Goal: Answer question/provide support: Share knowledge or assist other users

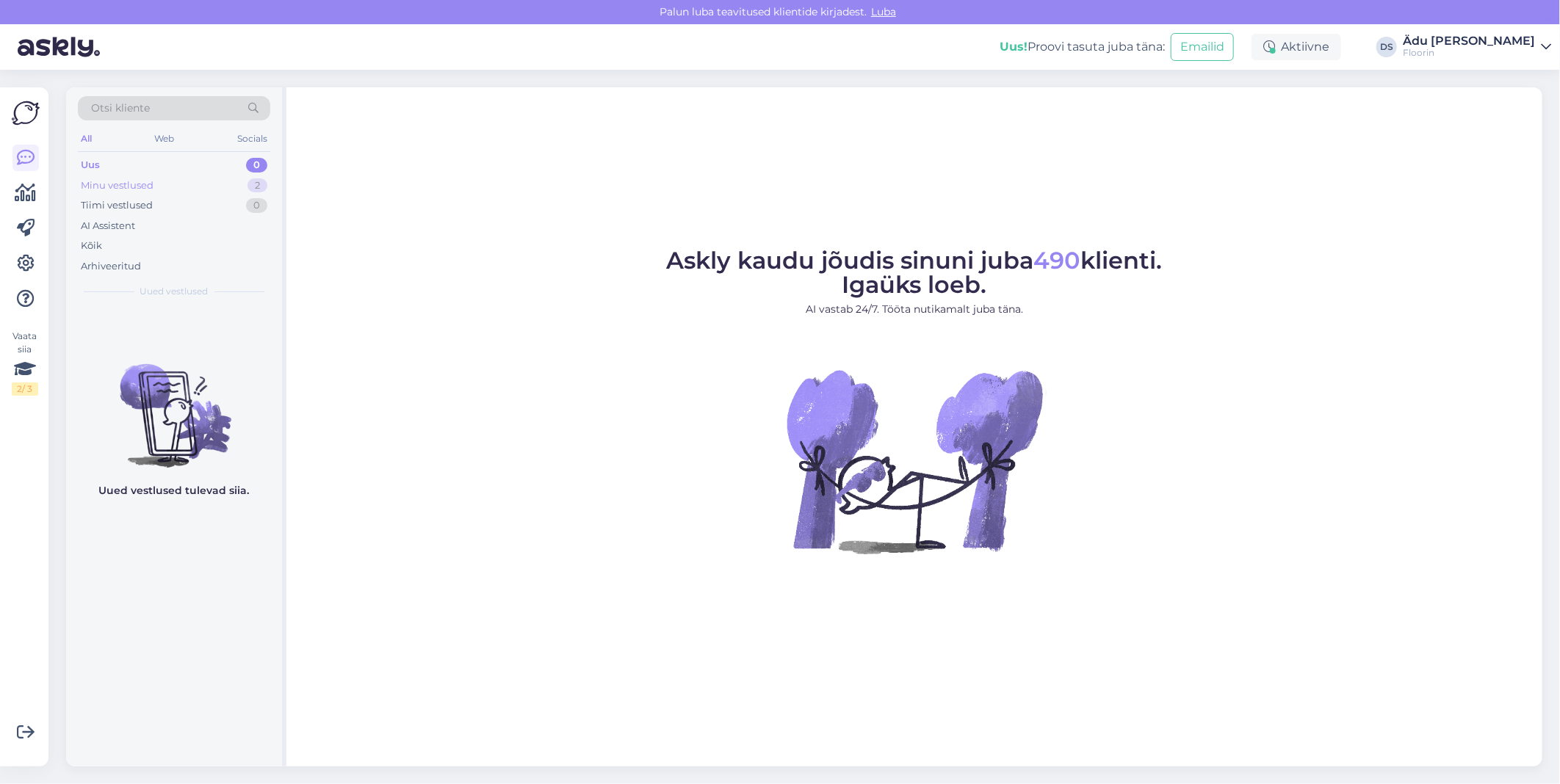
click at [189, 186] on div "Minu vestlused 2" at bounding box center [173, 186] width 192 height 21
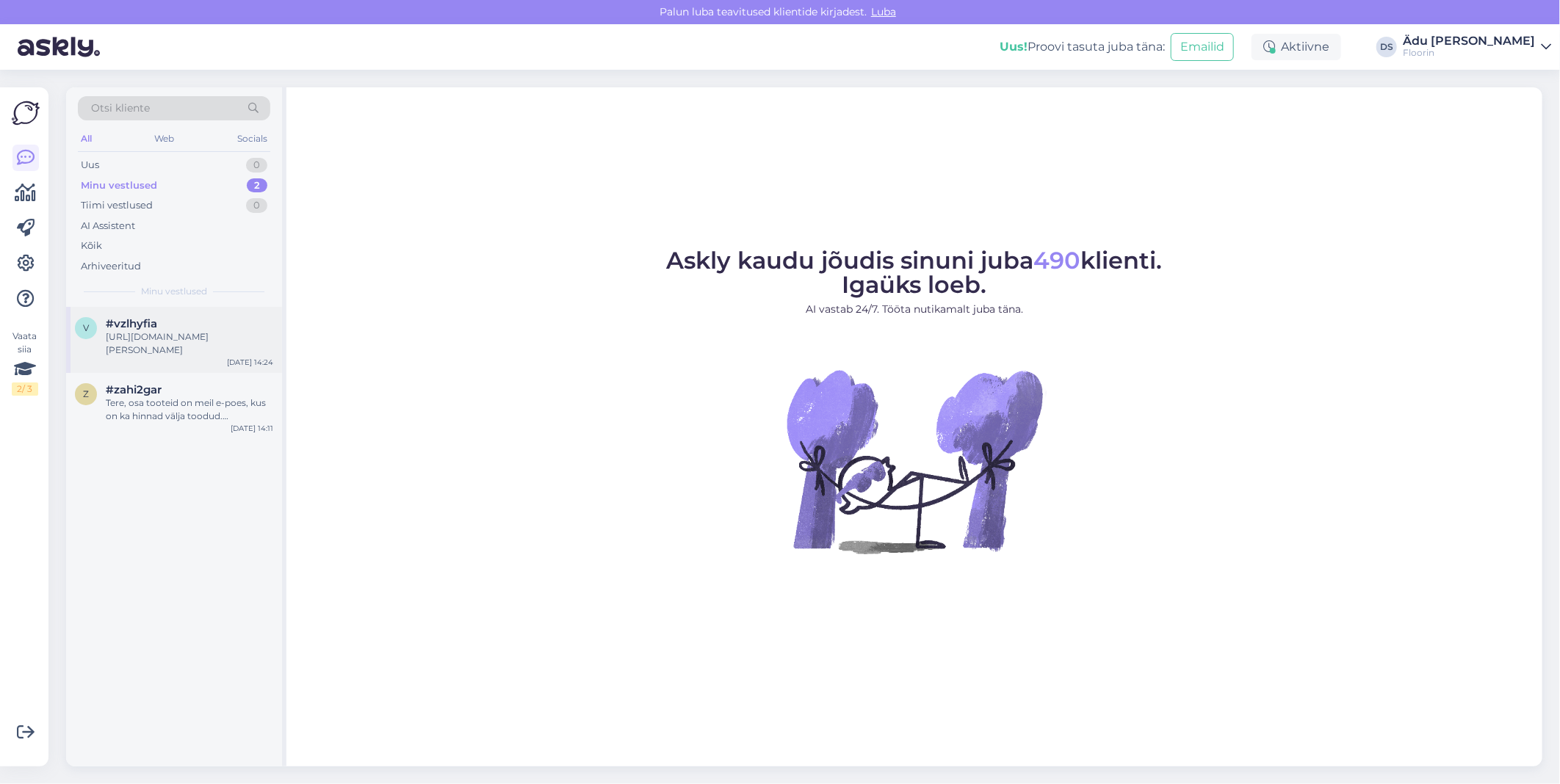
click at [192, 326] on div "#vzlhyfia" at bounding box center [189, 323] width 167 height 13
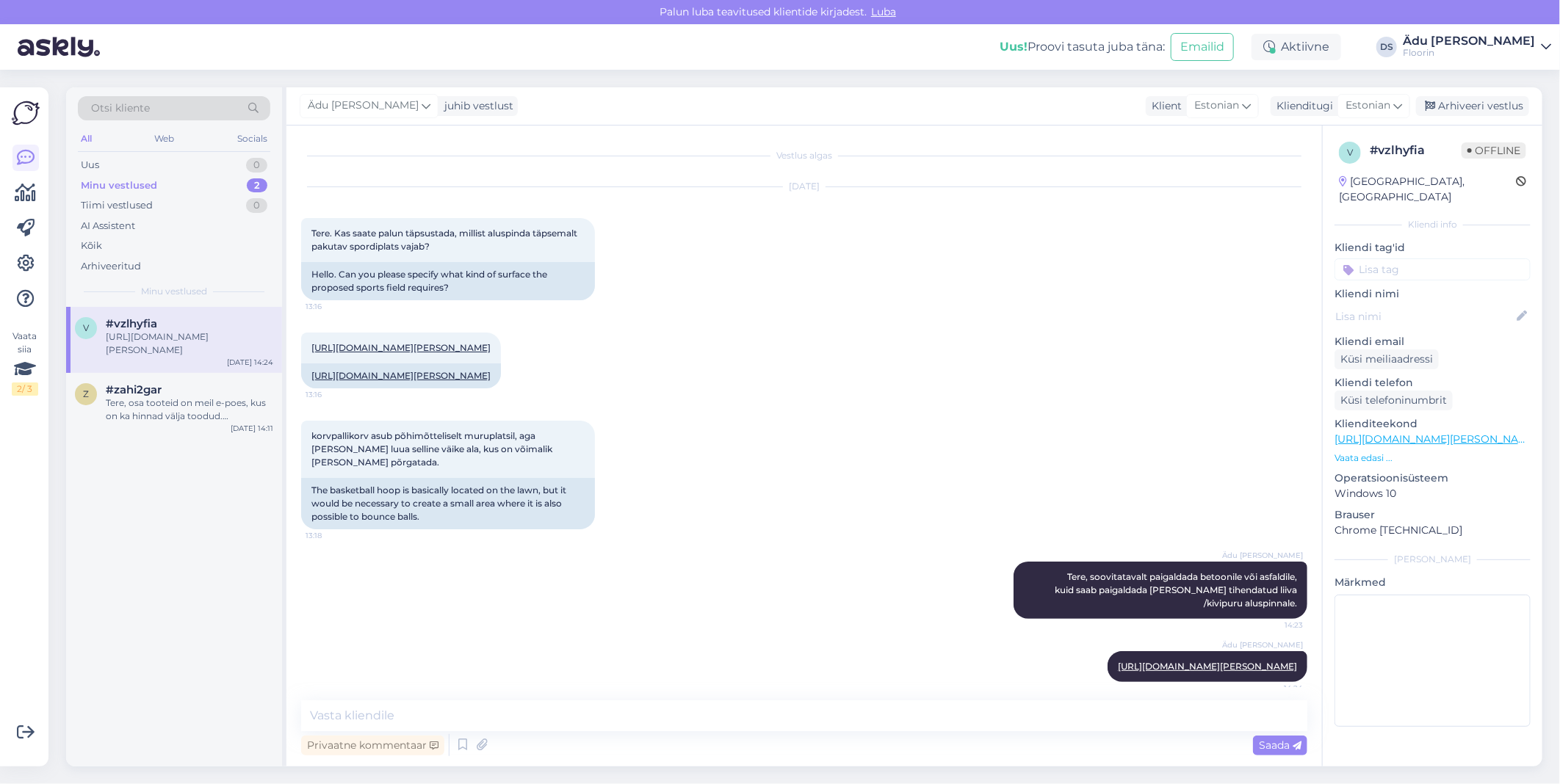
scroll to position [37, 0]
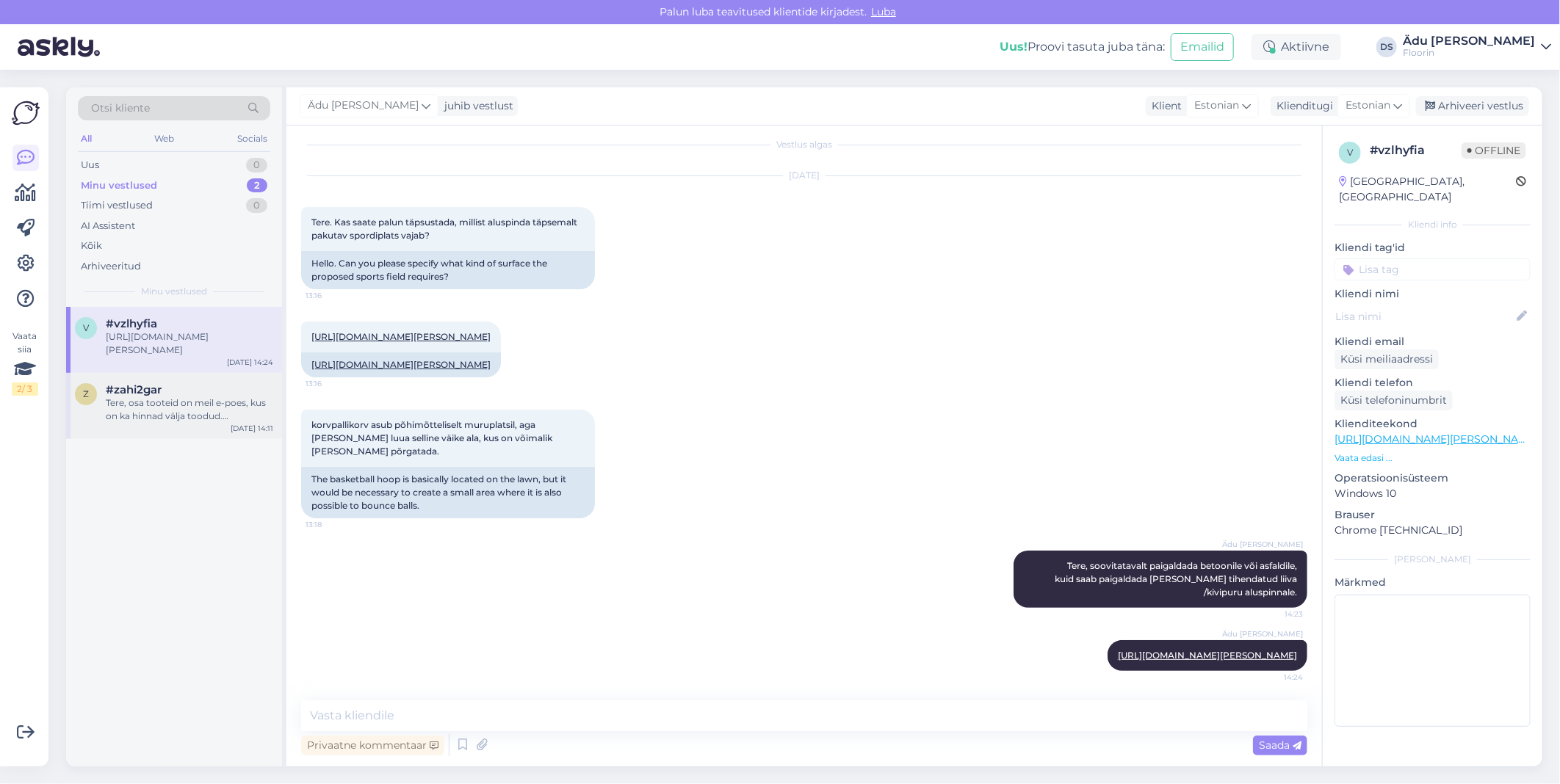
click at [183, 416] on div "Tere, osa tooteid on meil e-poes, kus on ka hinnad välja toodud. [PERSON_NAME] …" at bounding box center [189, 409] width 167 height 27
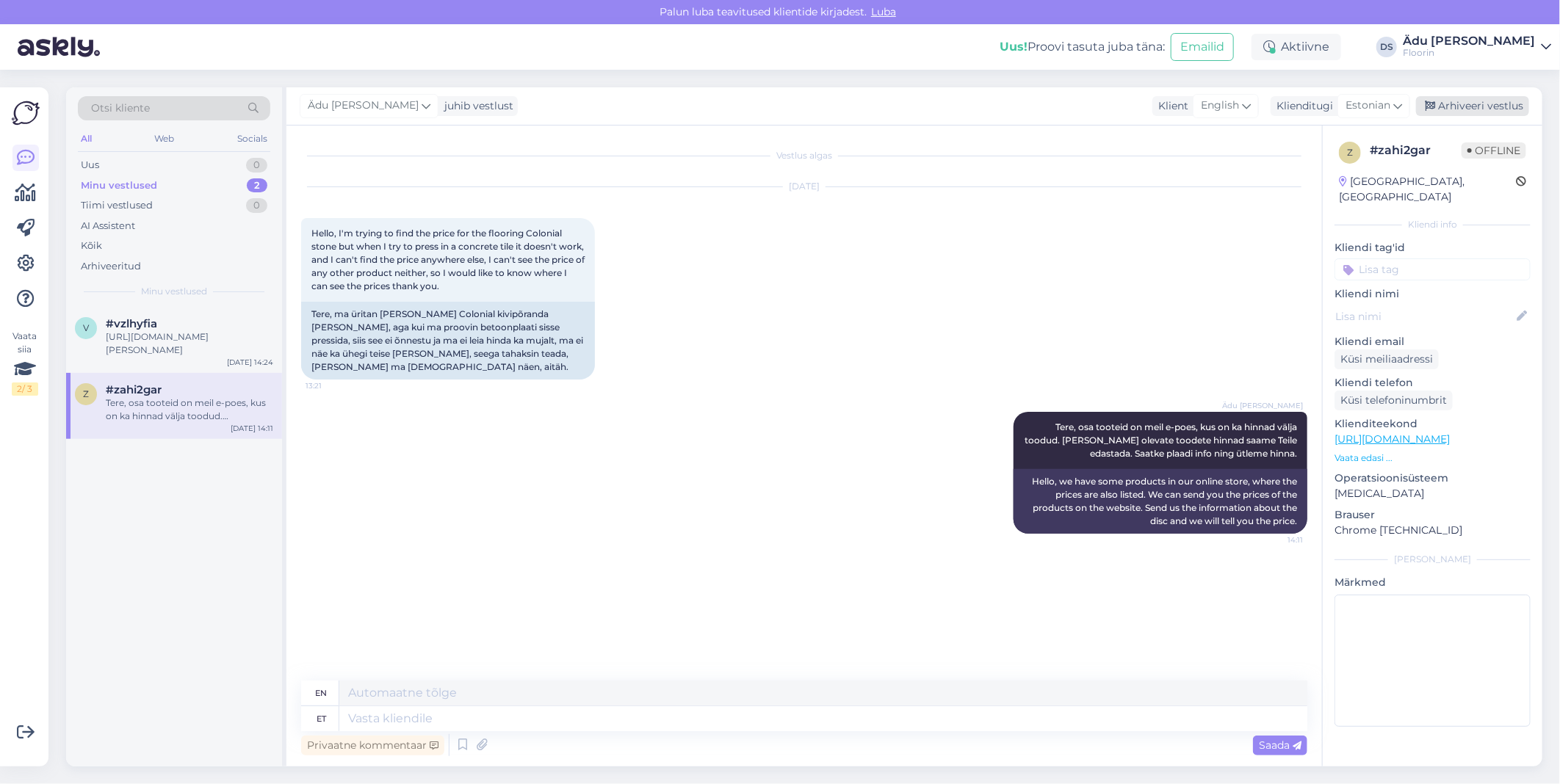
click at [1458, 110] on div "Arhiveeri vestlus" at bounding box center [1473, 106] width 113 height 20
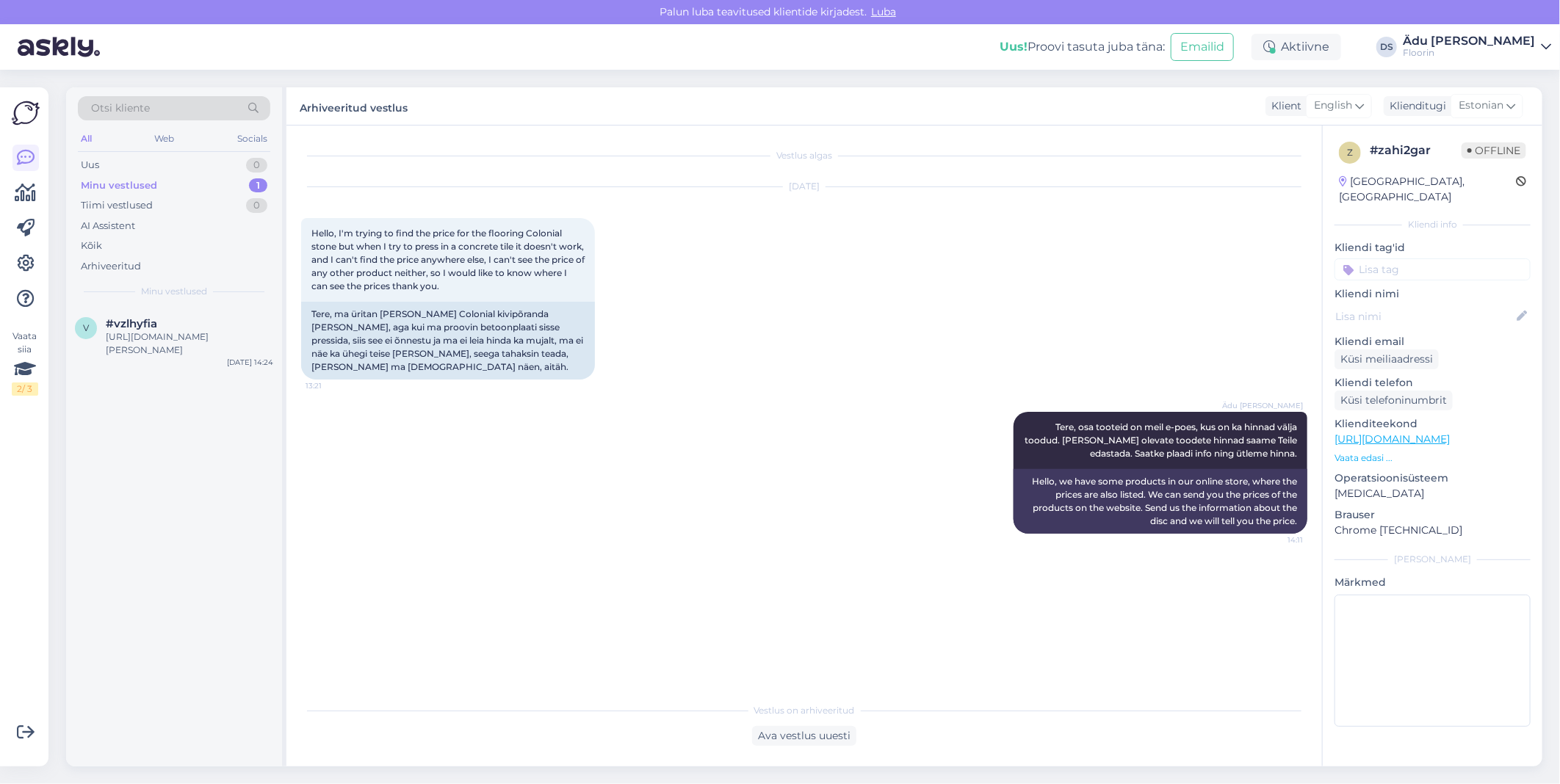
click at [197, 373] on div "v #vzlhyfia [URL][DOMAIN_NAME][PERSON_NAME] [DATE] 14:24" at bounding box center [174, 537] width 216 height 460
click at [202, 341] on div "[URL][DOMAIN_NAME][PERSON_NAME]" at bounding box center [189, 344] width 167 height 27
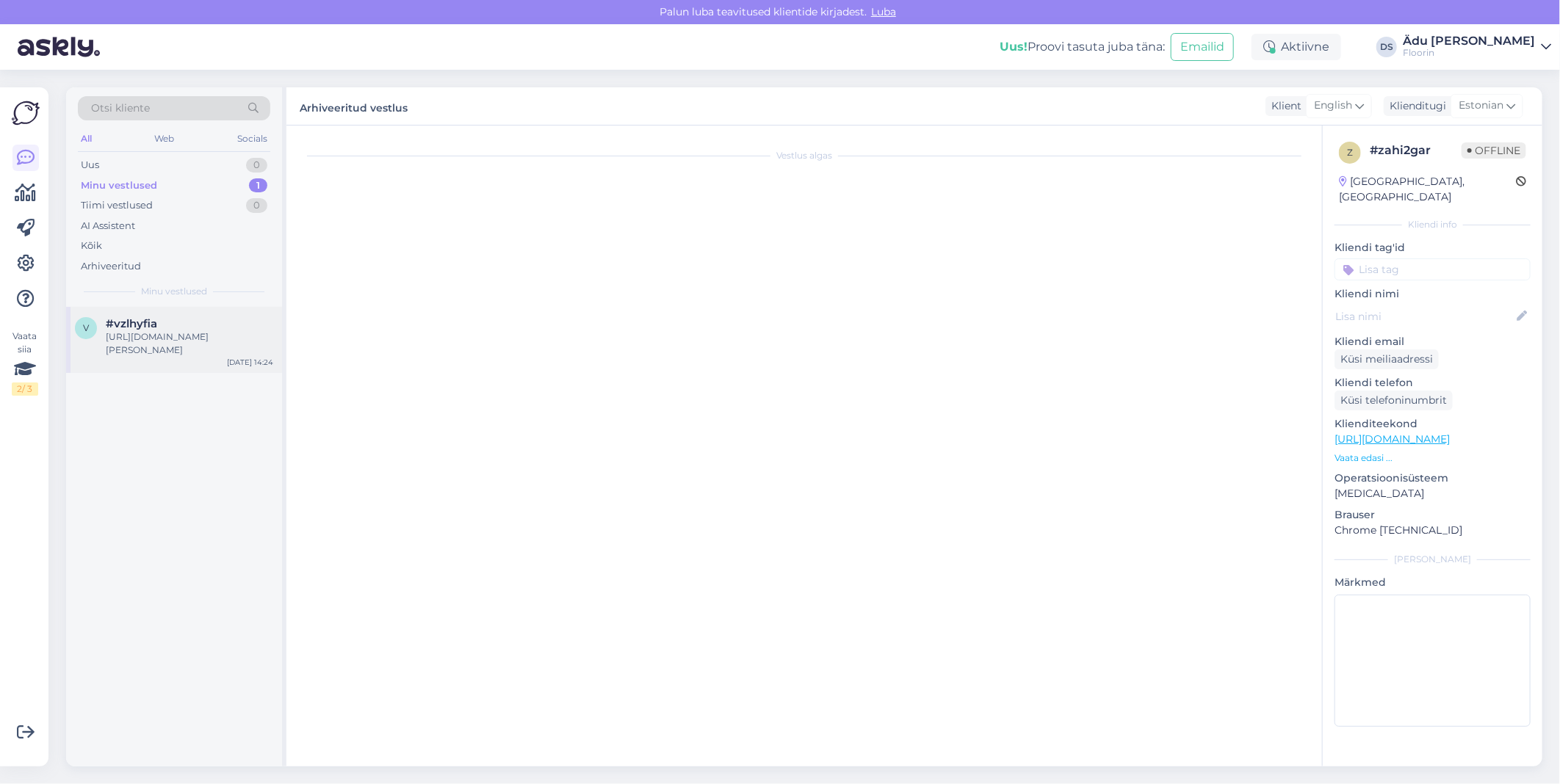
scroll to position [37, 0]
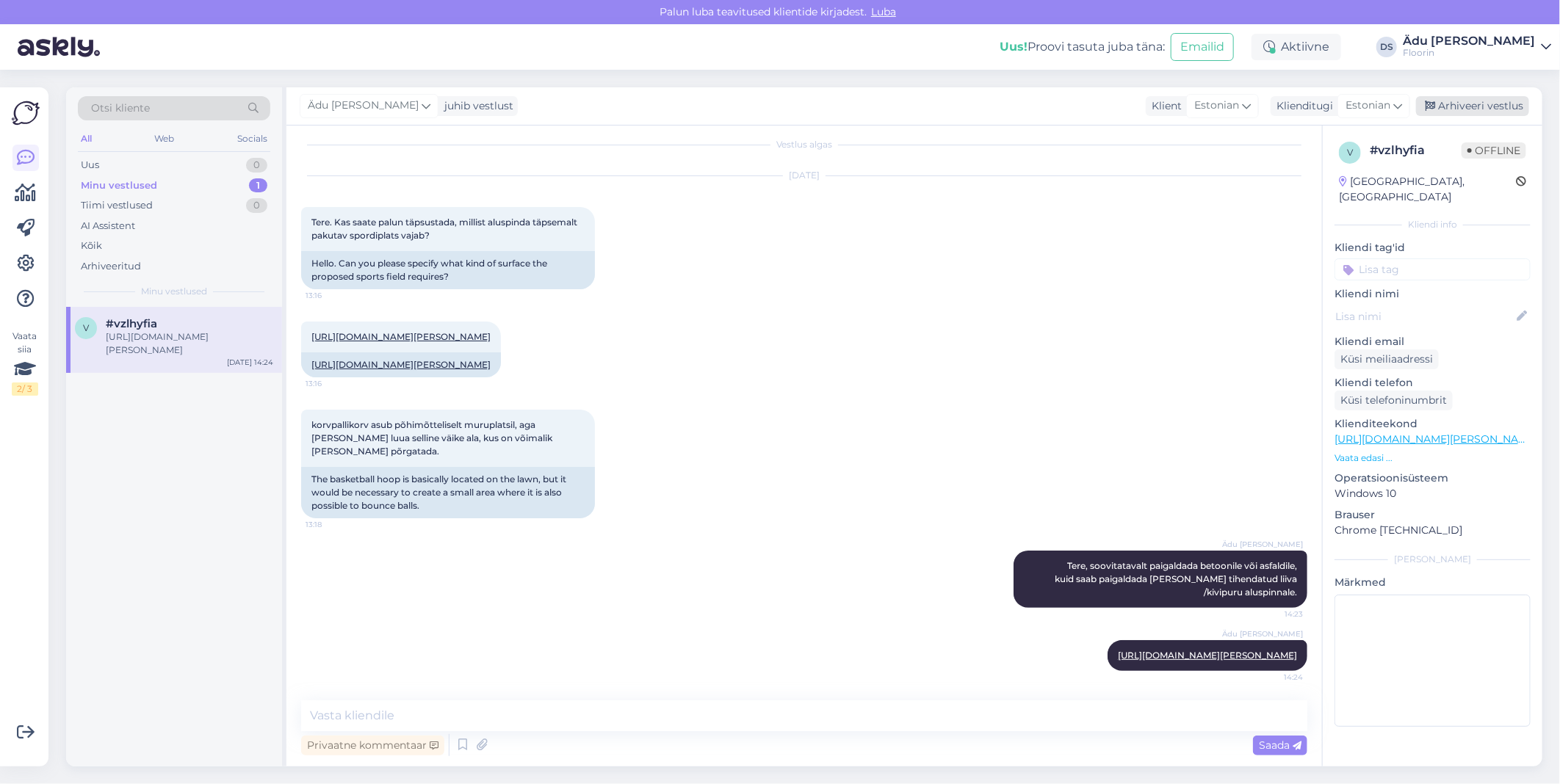
click at [1442, 103] on div "Arhiveeri vestlus" at bounding box center [1473, 106] width 113 height 20
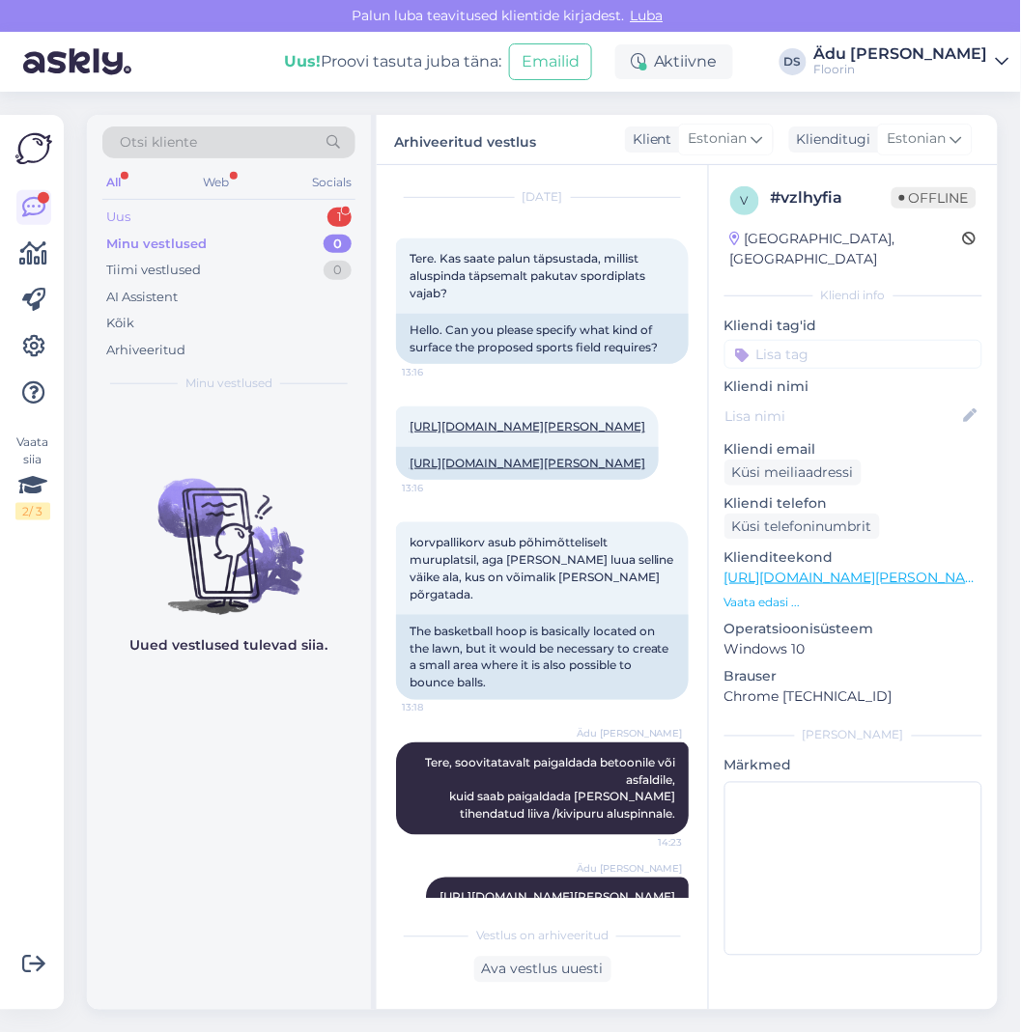
click at [264, 219] on div "Uus 1" at bounding box center [228, 217] width 253 height 27
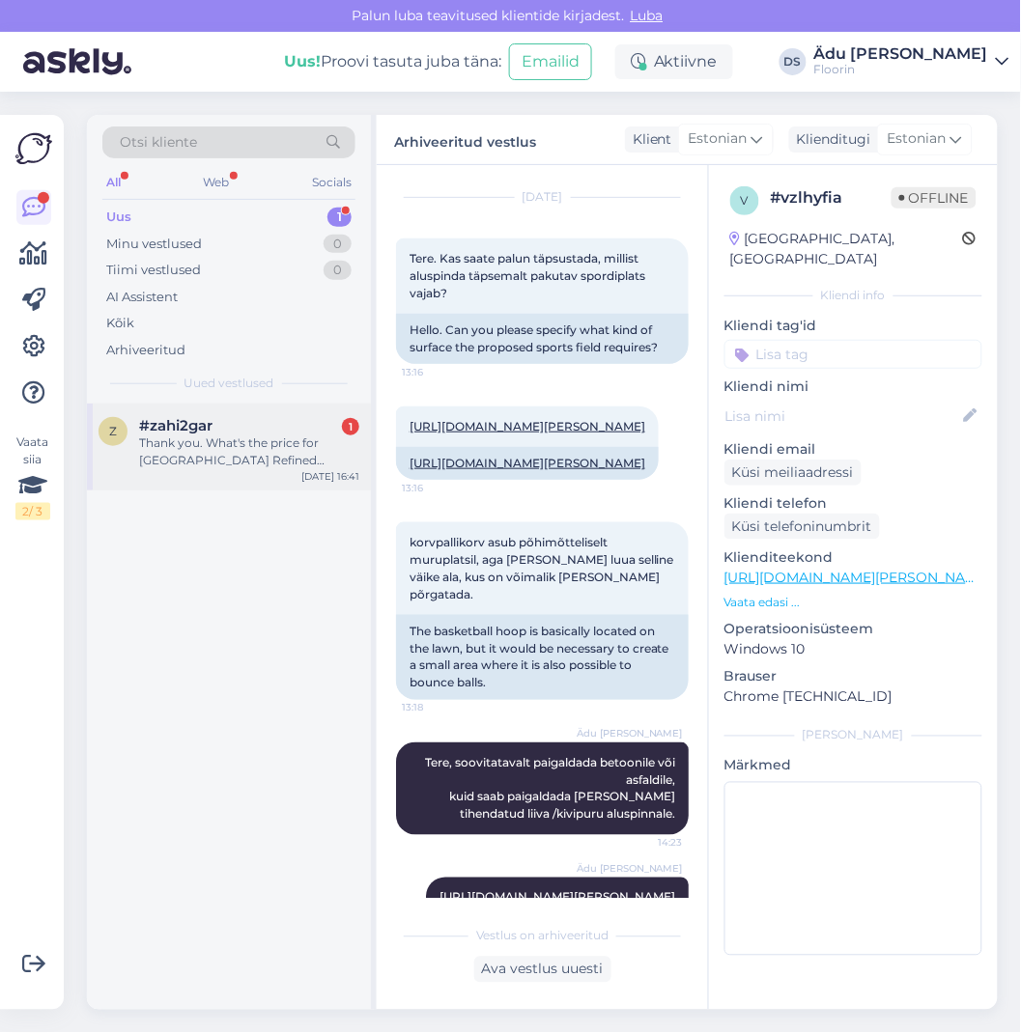
click at [251, 438] on div "Thank you. What's the price for [GEOGRAPHIC_DATA] Refined concrete?" at bounding box center [249, 452] width 220 height 35
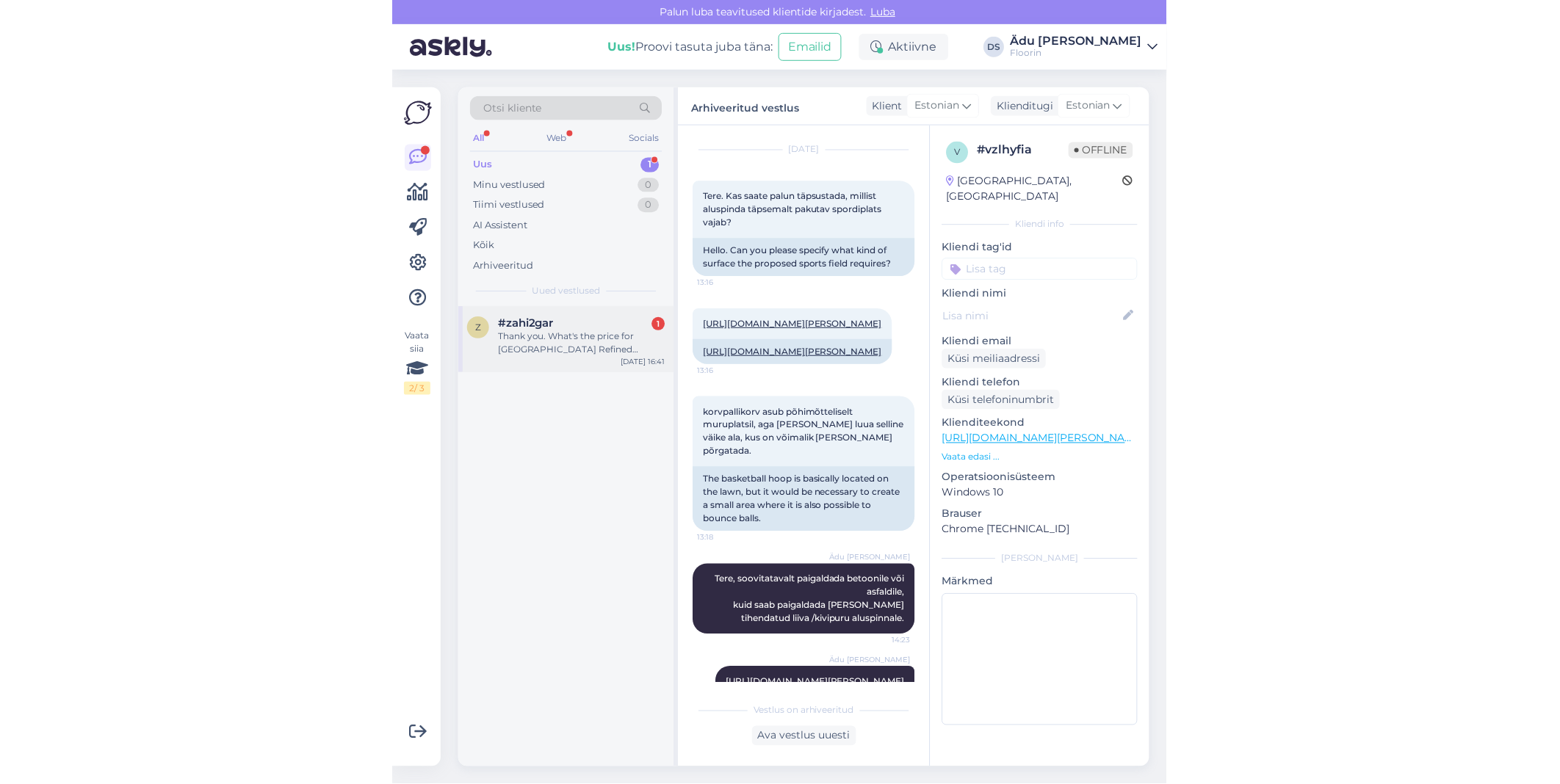
scroll to position [97, 0]
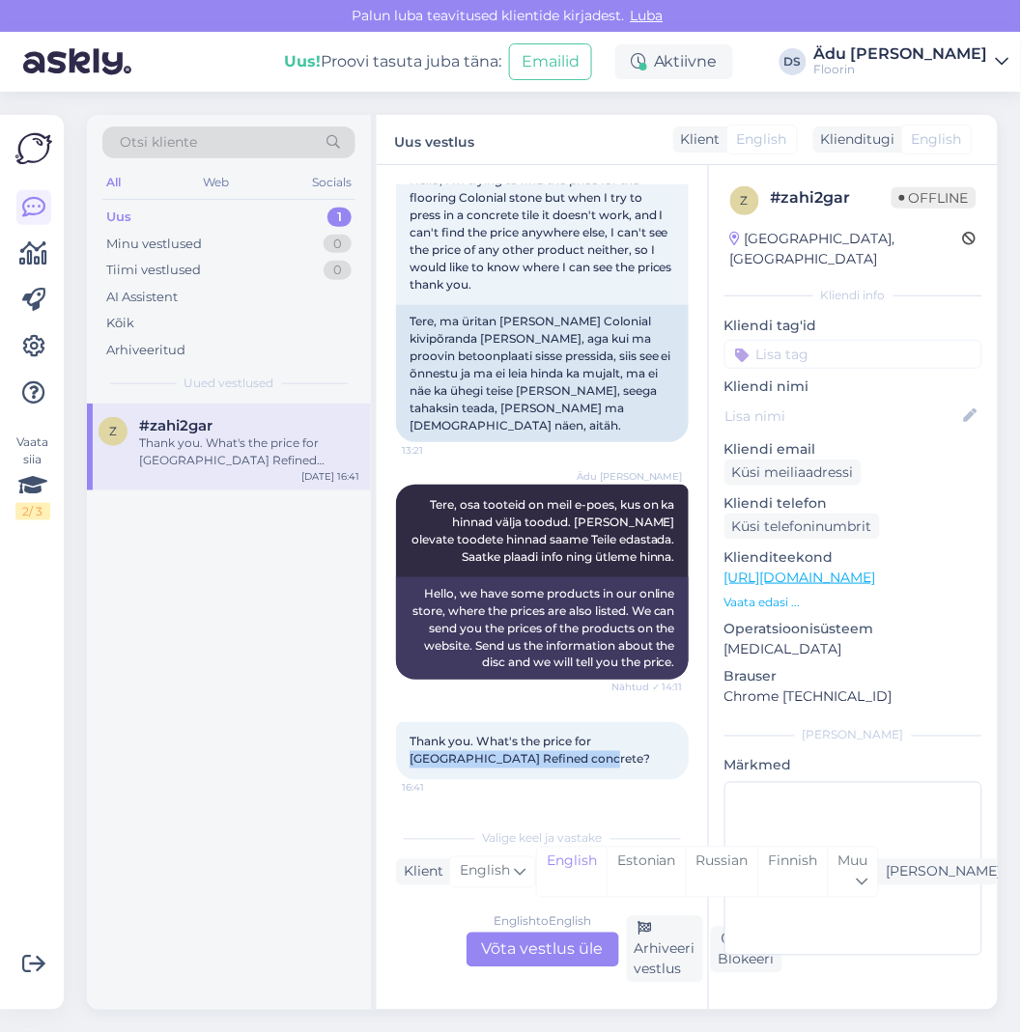
drag, startPoint x: 594, startPoint y: 740, endPoint x: 548, endPoint y: 766, distance: 53.2
click at [548, 766] on div "Thank you. What's the price for [GEOGRAPHIC_DATA] Refined concrete? 16:41" at bounding box center [542, 751] width 293 height 58
drag, startPoint x: 548, startPoint y: 766, endPoint x: 538, endPoint y: 758, distance: 12.4
copy span "Colonia Stone Refined concrete"
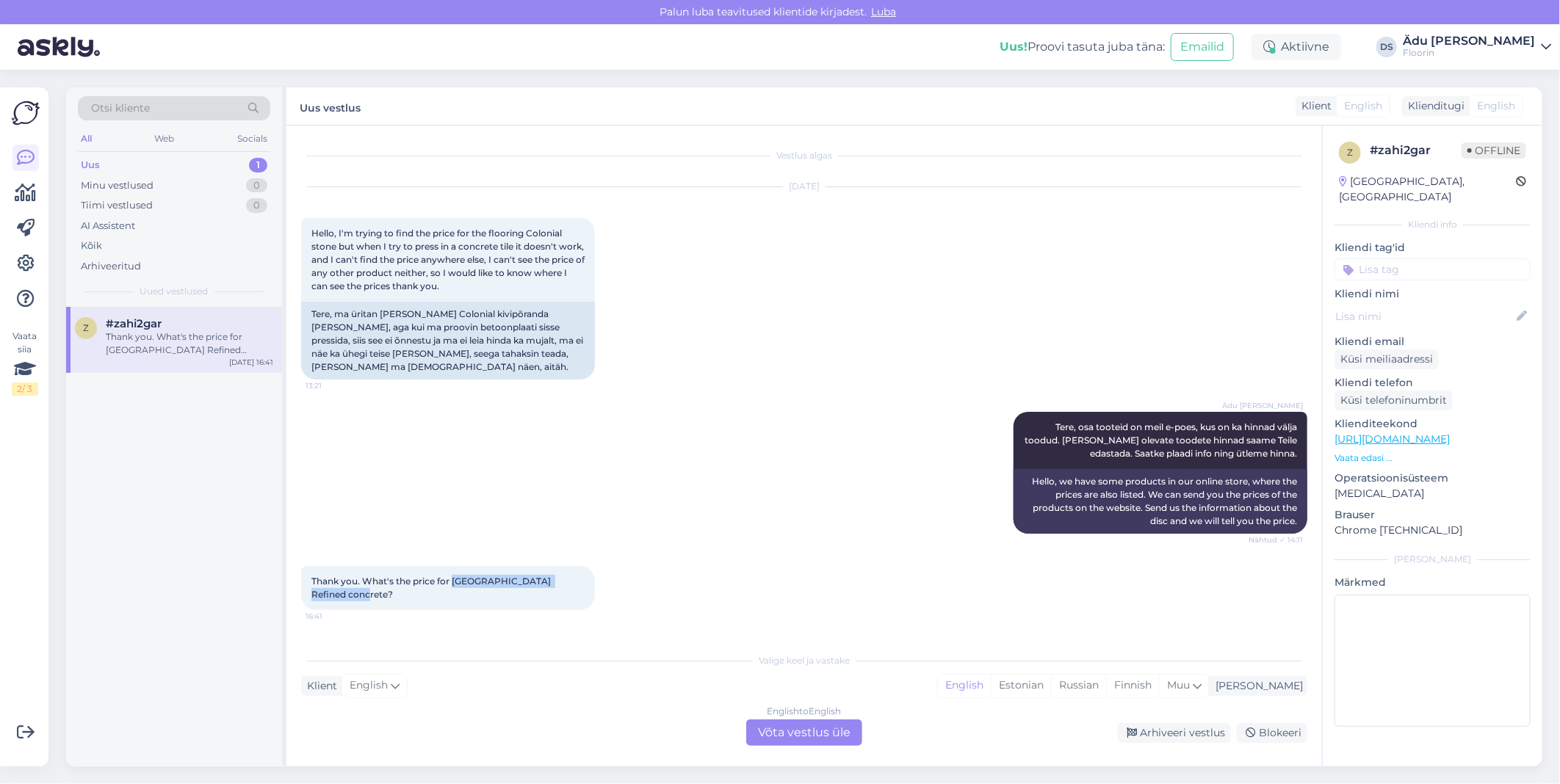
scroll to position [0, 0]
click at [915, 490] on div "Ädu [PERSON_NAME] Tere, osa tooteid on meil e-poes, kus on ka hinnad välja tood…" at bounding box center [804, 473] width 1006 height 154
click at [765, 738] on div "English to English Võta vestlus üle" at bounding box center [804, 732] width 116 height 27
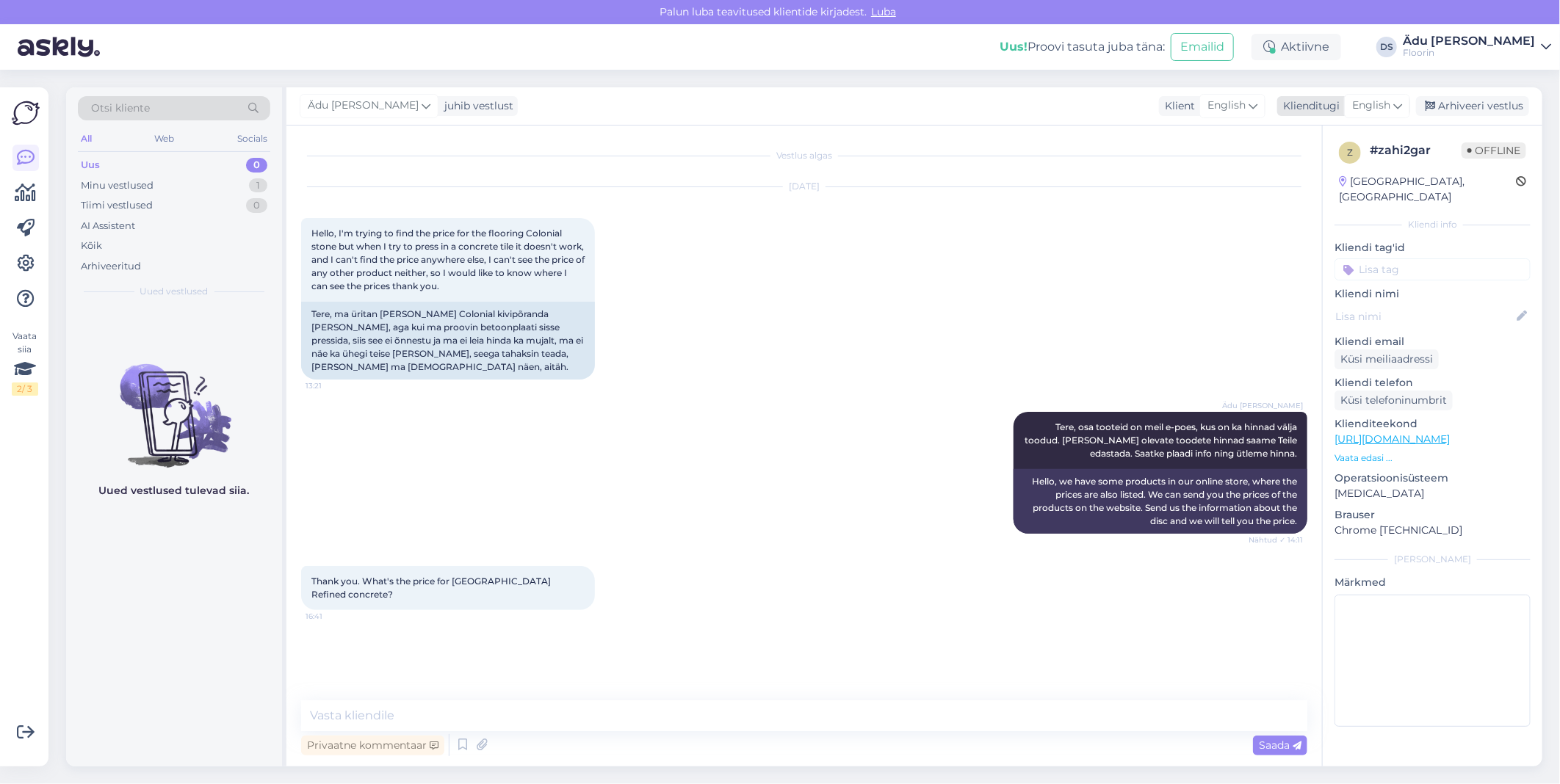
click at [1390, 105] on span "English" at bounding box center [1371, 105] width 38 height 16
type input "est"
drag, startPoint x: 1360, startPoint y: 167, endPoint x: 1350, endPoint y: 181, distance: 17.2
click at [1360, 167] on link "Estonian" at bounding box center [1344, 171] width 161 height 24
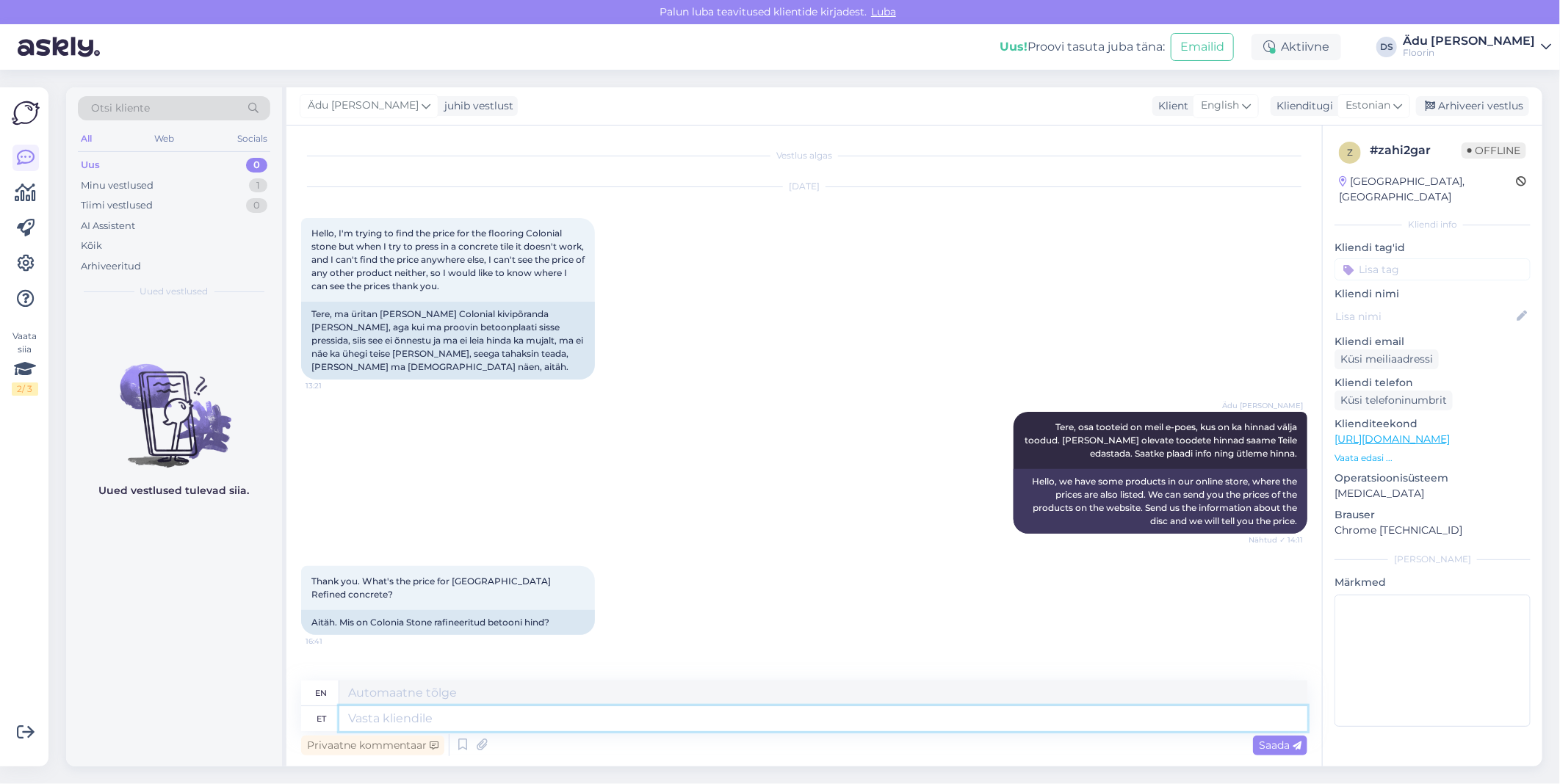
click at [510, 717] on textarea at bounding box center [823, 719] width 968 height 25
type textarea "T"
type textarea "Hinnaks"
type textarea "For the price"
type textarea "Hinnaks 22,60"
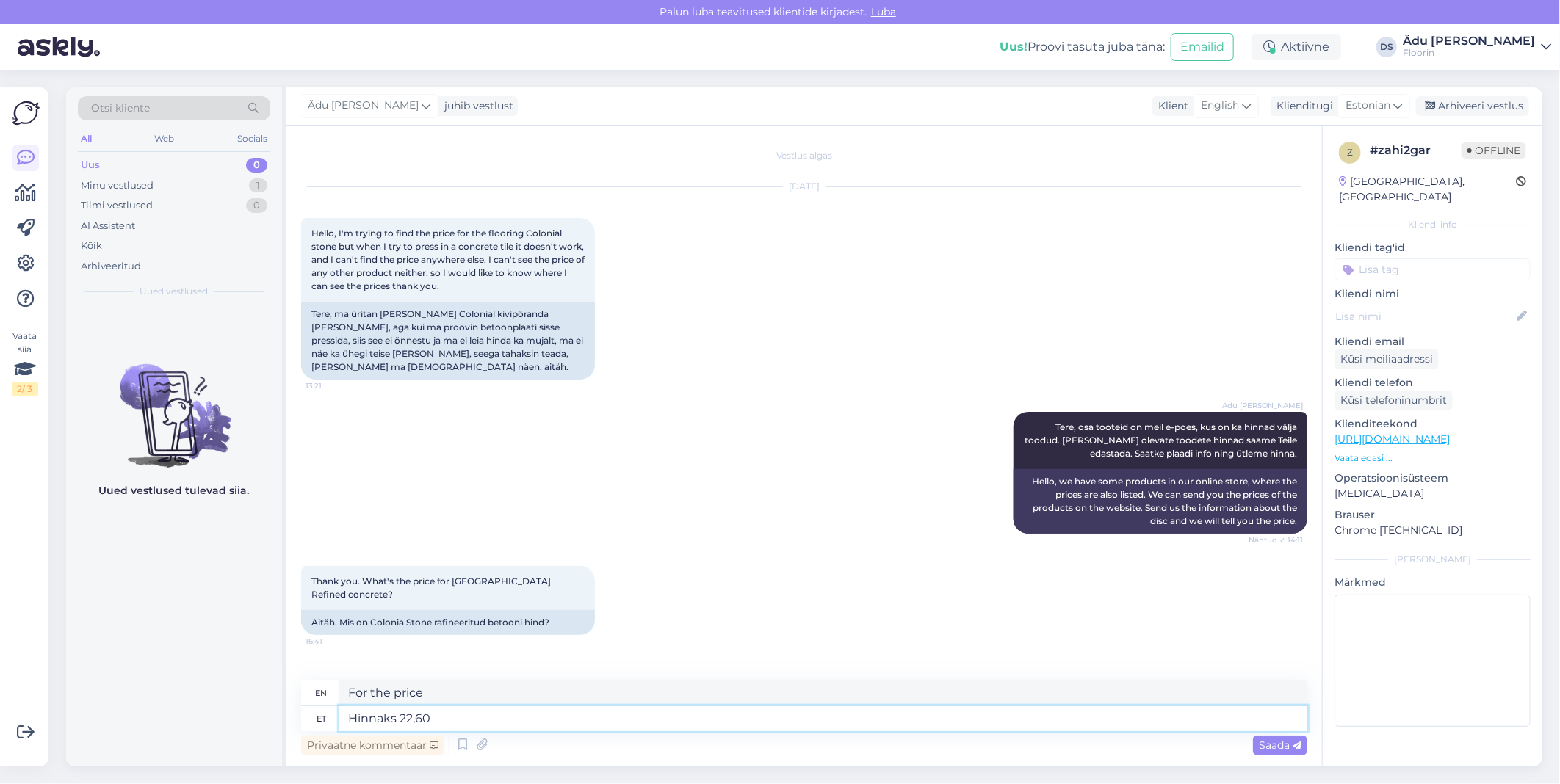
type textarea "Price 22.60"
type textarea "Hinnaks 22,60 (km-ga)"
type textarea "Price 22.60 (including VAT)"
type textarea "Hinnaks 22,60 (km-ga)"
click at [666, 737] on div "Privaatne kommentaar Saada" at bounding box center [804, 745] width 1006 height 28
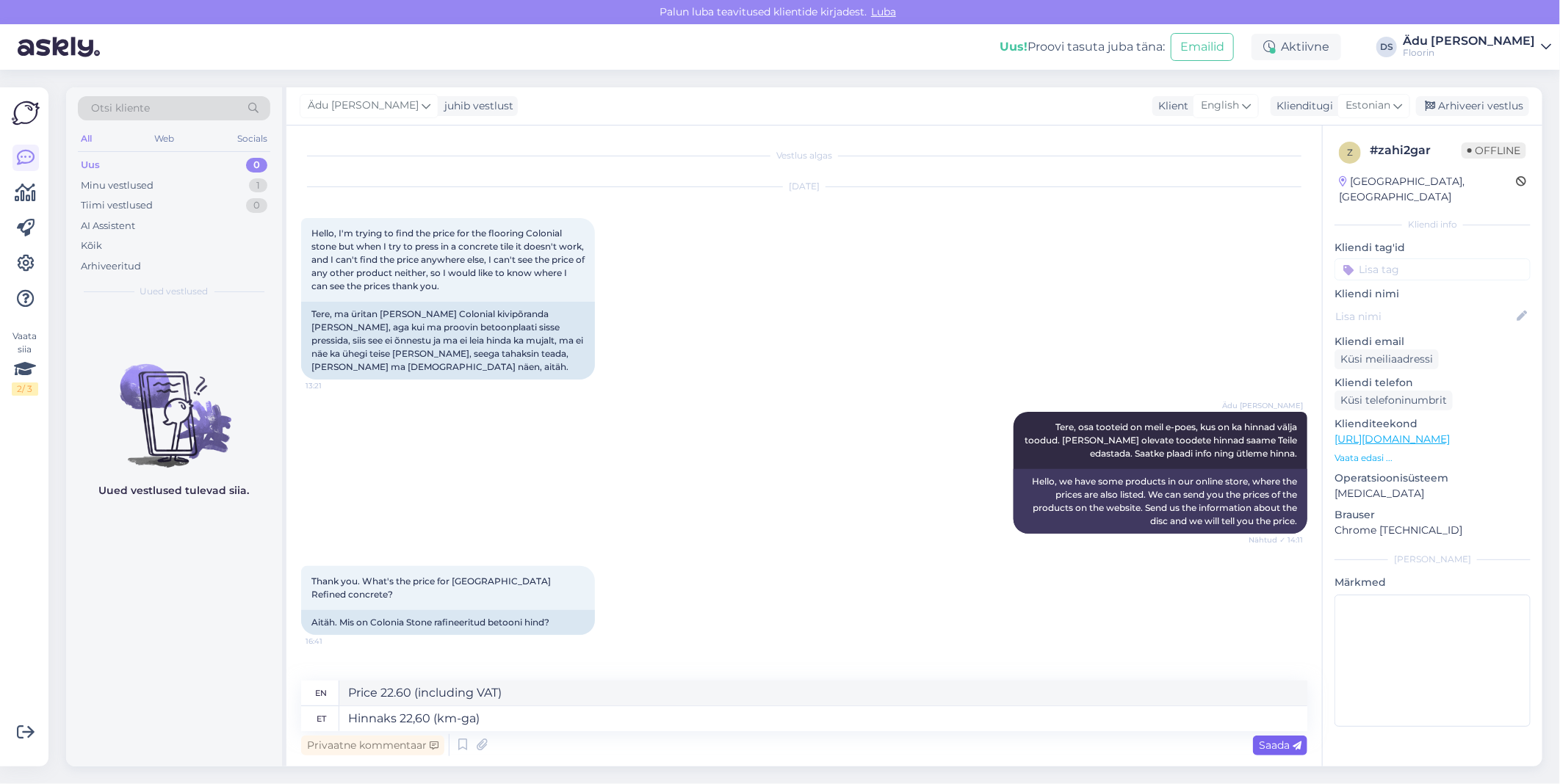
click at [1278, 746] on span "Saada" at bounding box center [1280, 744] width 43 height 13
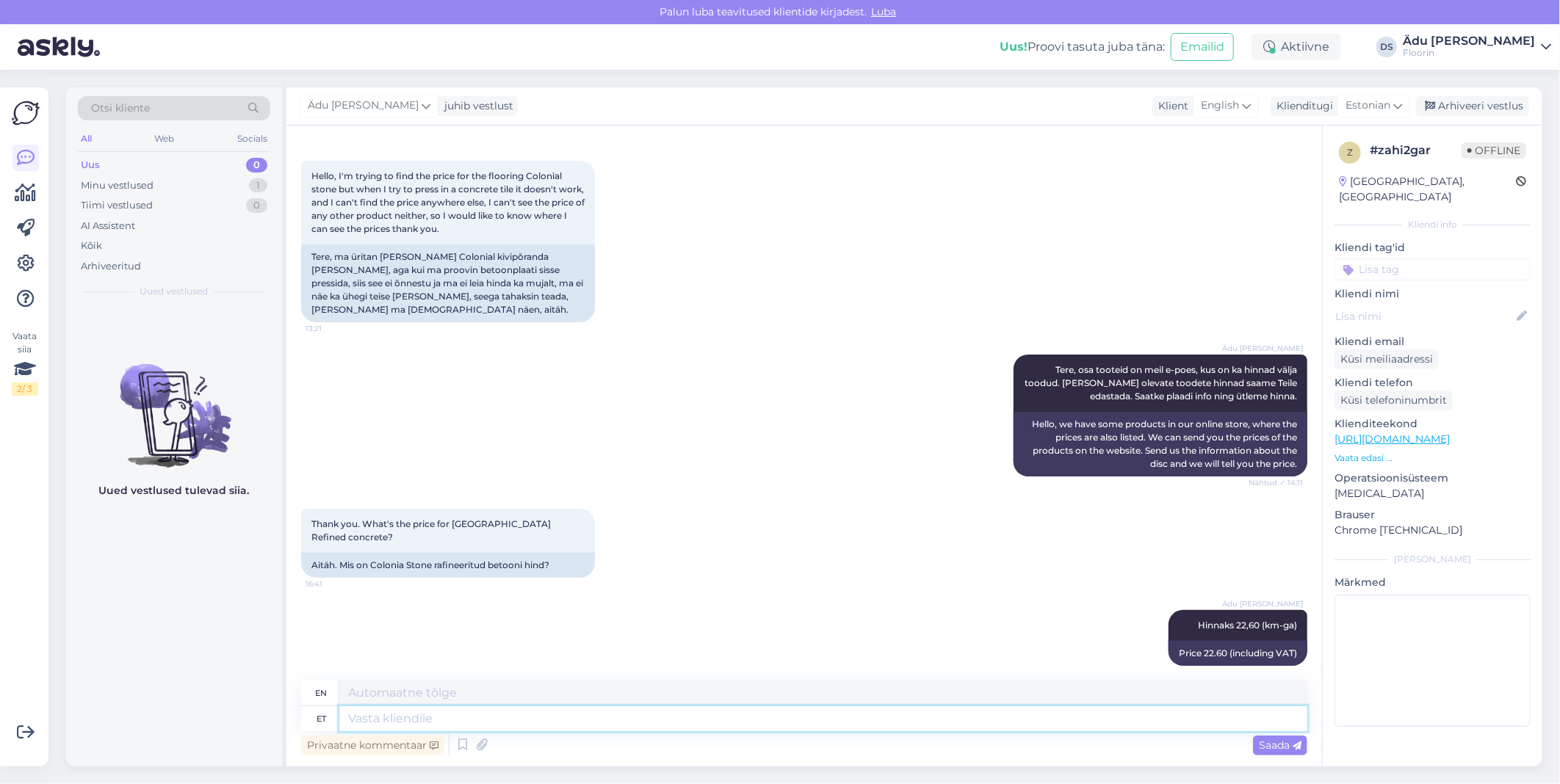
click at [694, 720] on textarea at bounding box center [823, 719] width 968 height 25
type textarea "%"
type textarea "€/"
type textarea "€"
type textarea "€/m2"
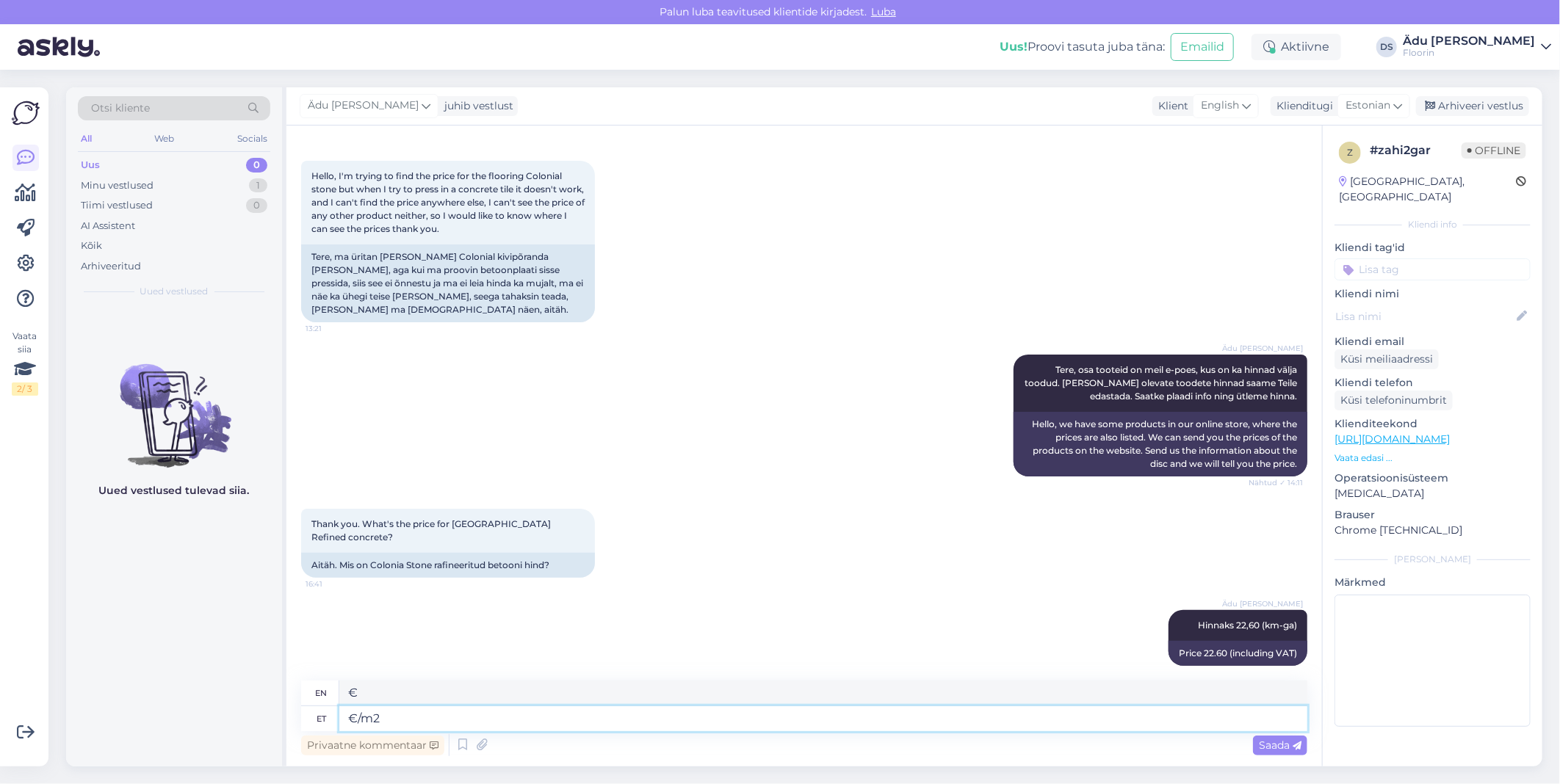
type textarea "€/m2"
click at [1279, 738] on div "Saada" at bounding box center [1279, 746] width 54 height 20
